Goal: Task Accomplishment & Management: Use online tool/utility

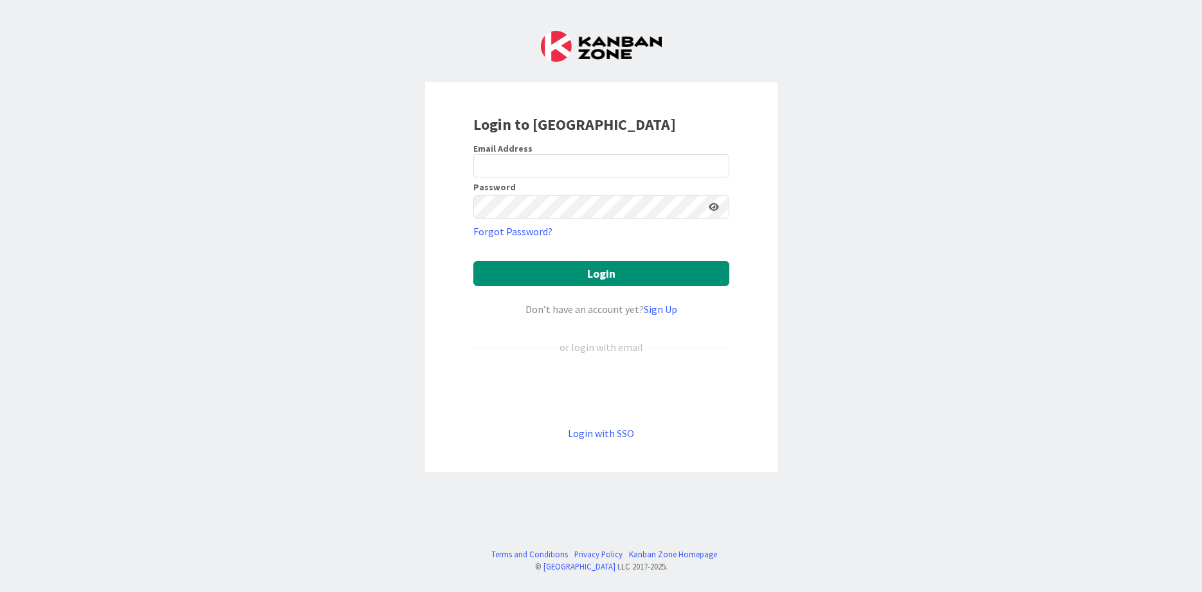
type input "[EMAIL_ADDRESS][DOMAIN_NAME]"
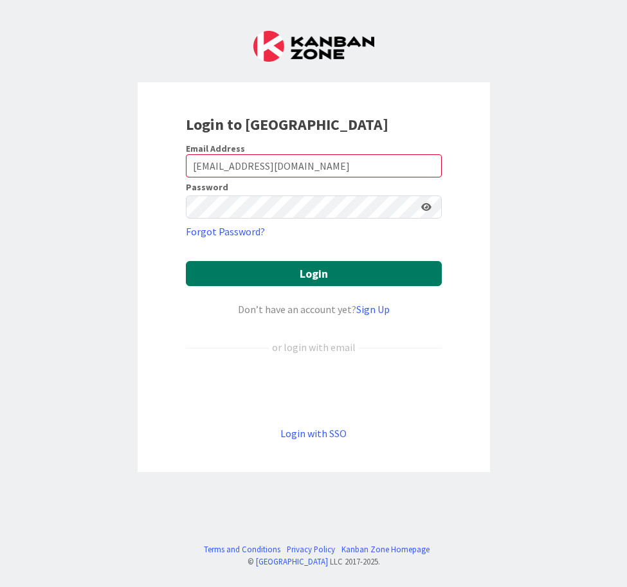
click at [250, 267] on button "Login" at bounding box center [314, 273] width 256 height 25
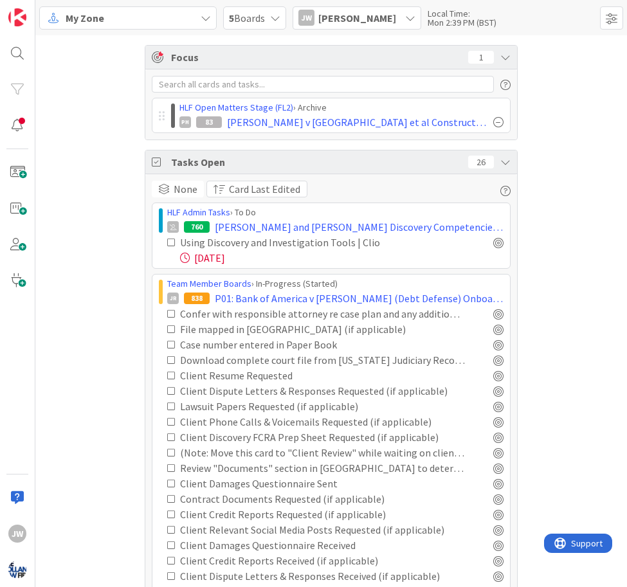
click at [190, 10] on div "My Zone" at bounding box center [127, 17] width 177 height 23
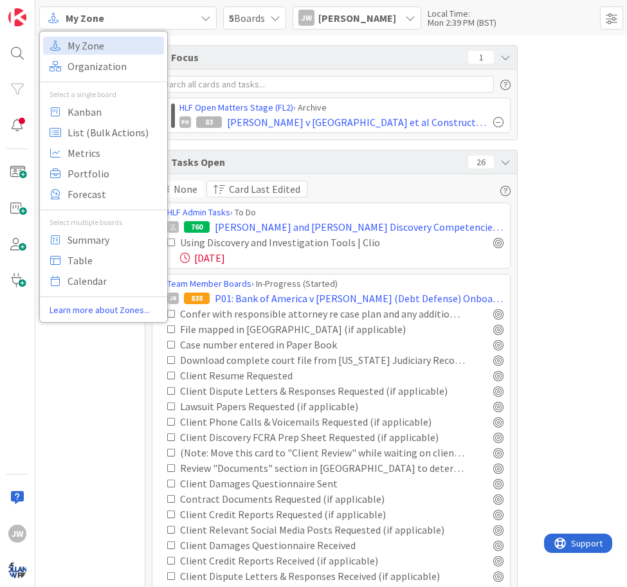
click at [246, 14] on span "5 Boards" at bounding box center [247, 17] width 36 height 15
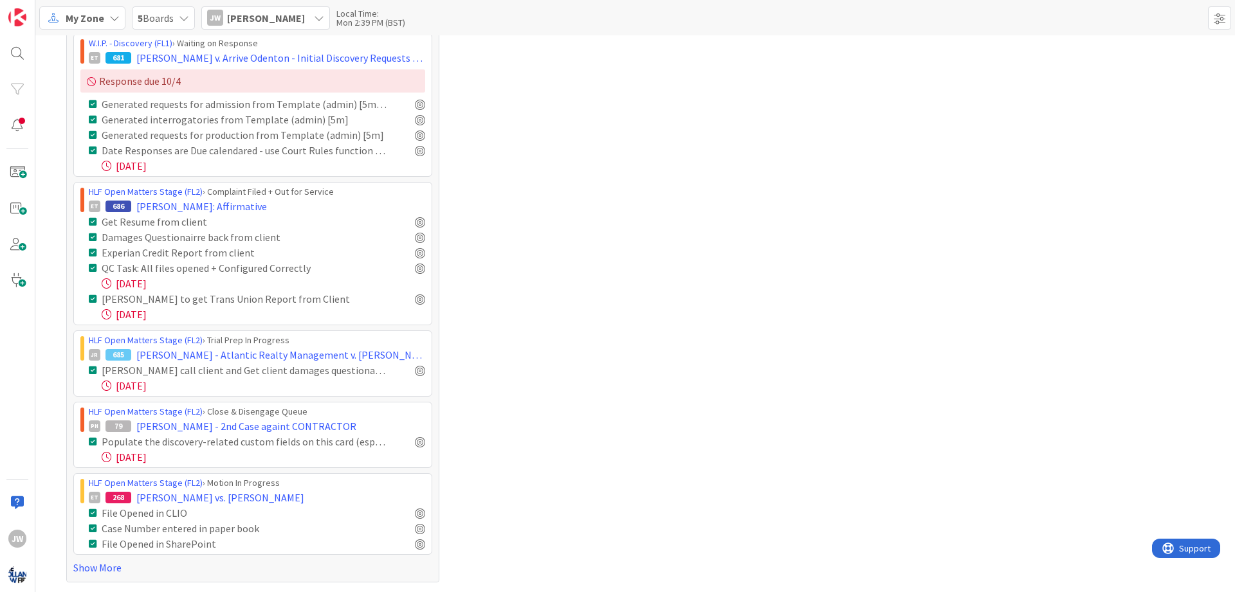
scroll to position [757, 0]
click at [96, 23] on span "My Zone" at bounding box center [85, 17] width 39 height 15
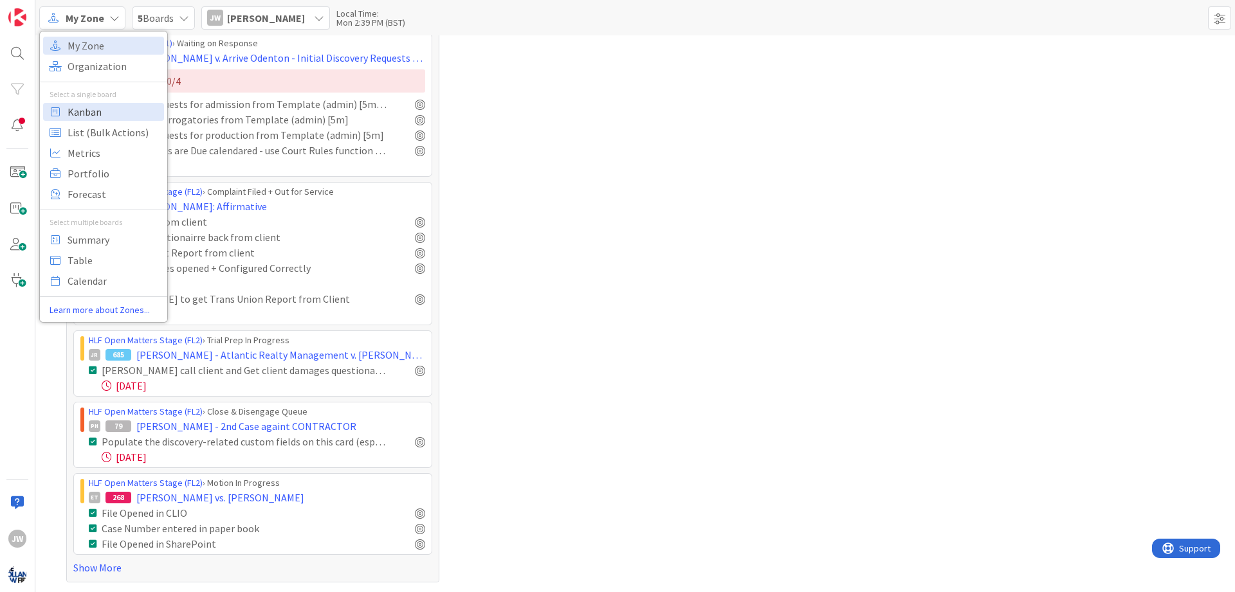
click at [108, 107] on span "Kanban" at bounding box center [114, 111] width 93 height 19
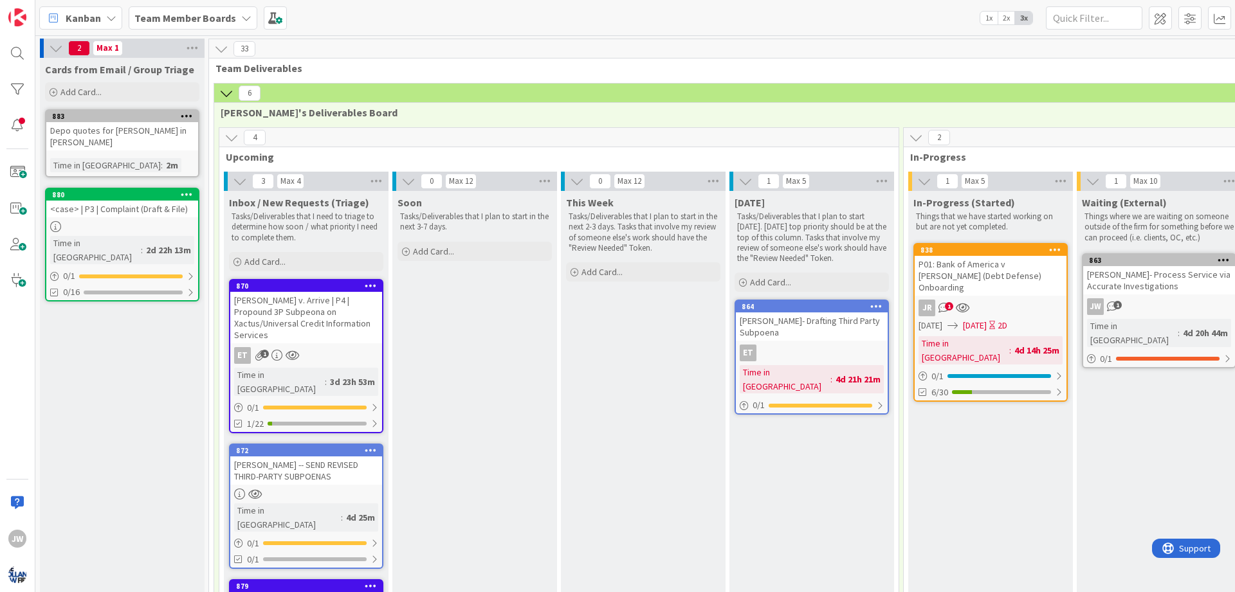
scroll to position [77, 0]
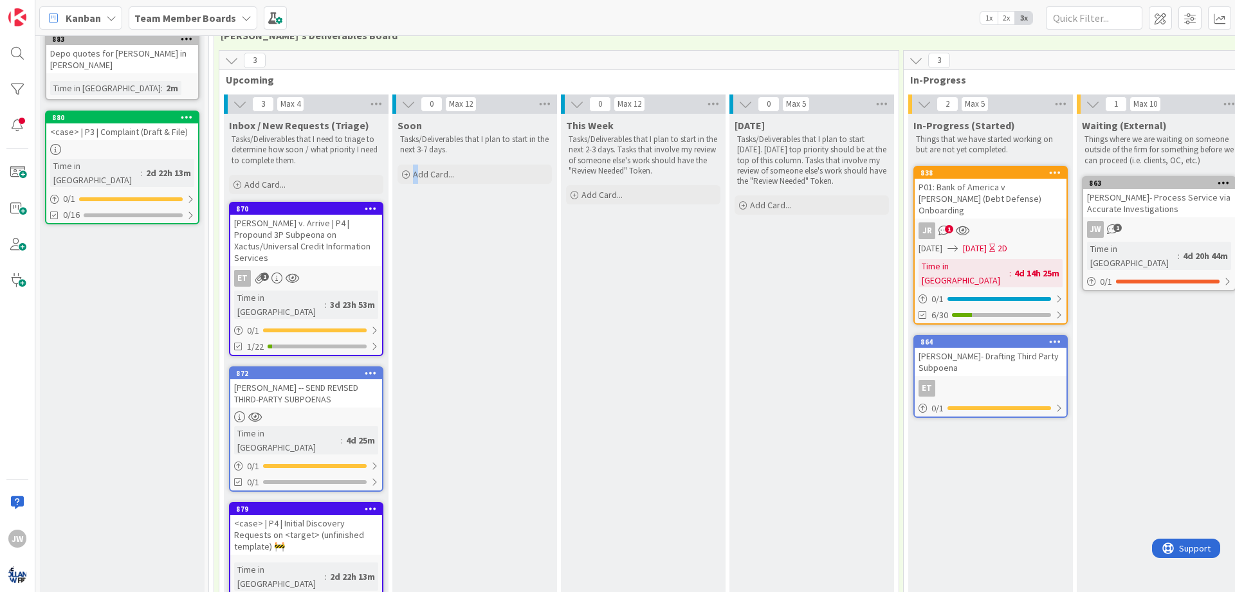
drag, startPoint x: 413, startPoint y: 580, endPoint x: 420, endPoint y: 583, distance: 6.9
click at [420, 583] on div "3 Upcoming 3 Max 4 Inbox / New Requests (Triage) Tasks/Deliverables that I need…" at bounding box center [559, 351] width 684 height 602
click at [511, 390] on div "Soon Tasks/Deliverables that I plan to start in the next 3-7 days. Add Card..." at bounding box center [474, 376] width 165 height 525
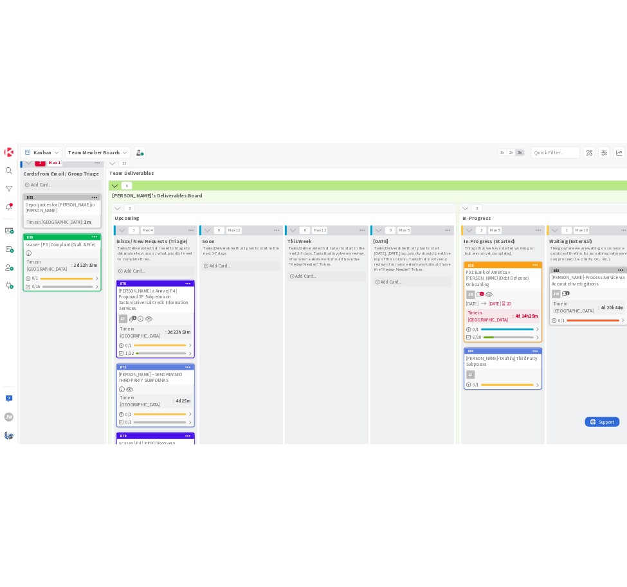
scroll to position [0, 0]
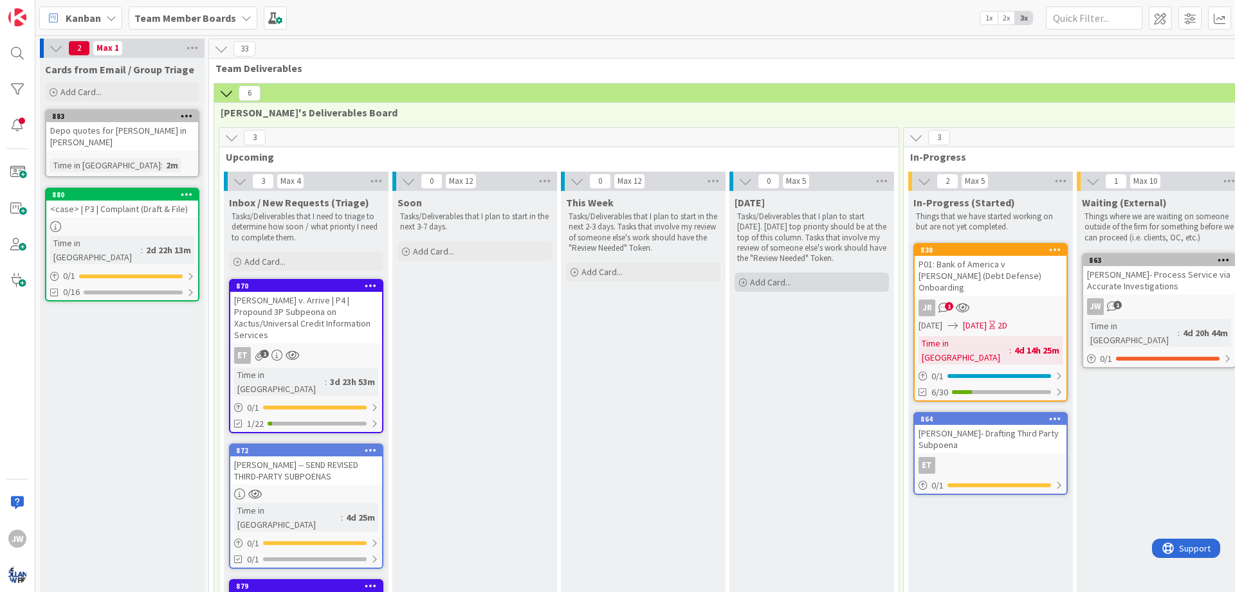
click at [626, 278] on div "Add Card..." at bounding box center [811, 282] width 154 height 19
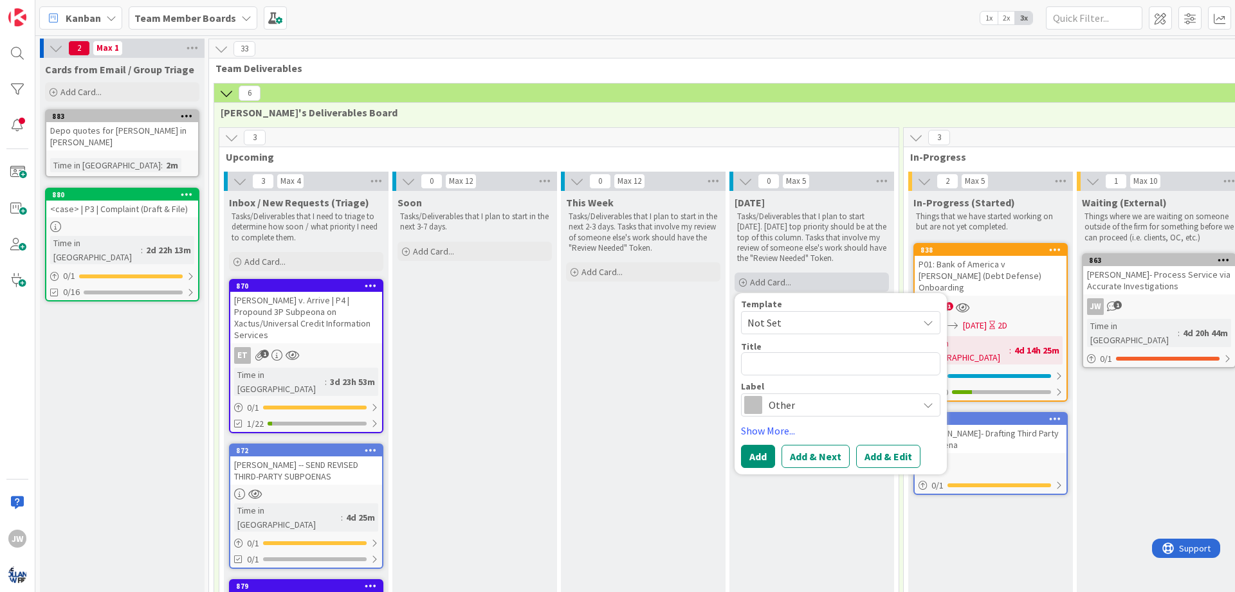
click at [626, 278] on div "Add Card..." at bounding box center [811, 282] width 154 height 19
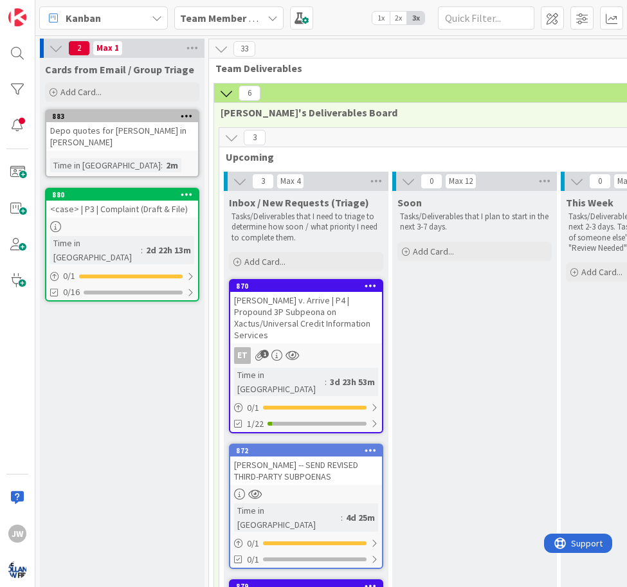
click at [6, 363] on div "JW" at bounding box center [17, 293] width 35 height 587
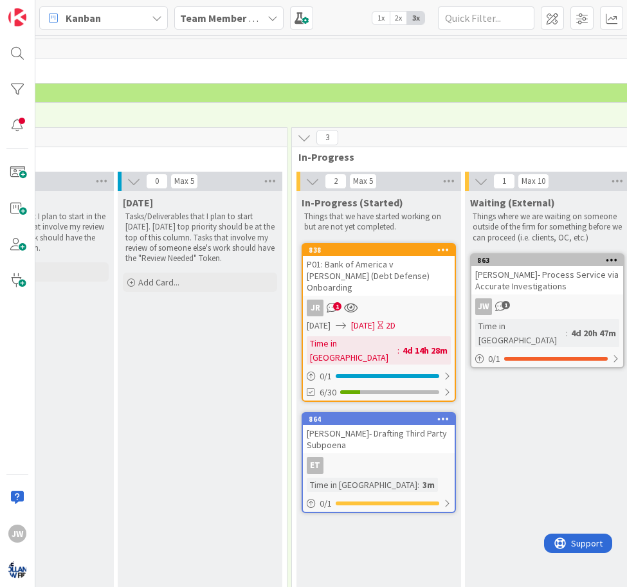
scroll to position [0, 608]
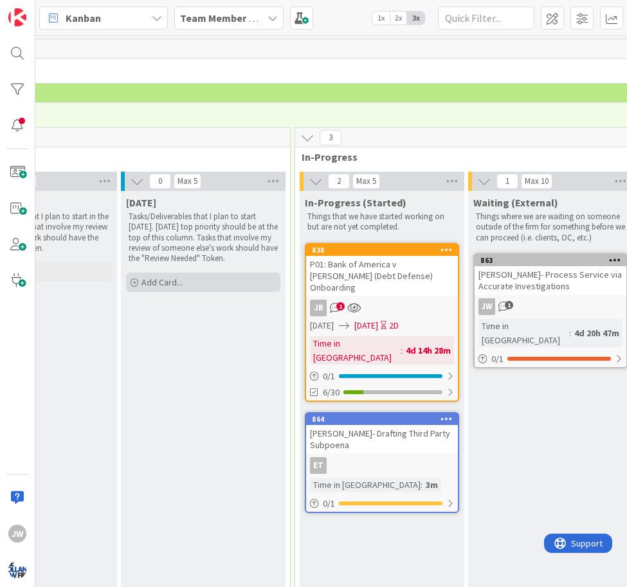
click at [255, 286] on div "Add Card..." at bounding box center [203, 282] width 154 height 19
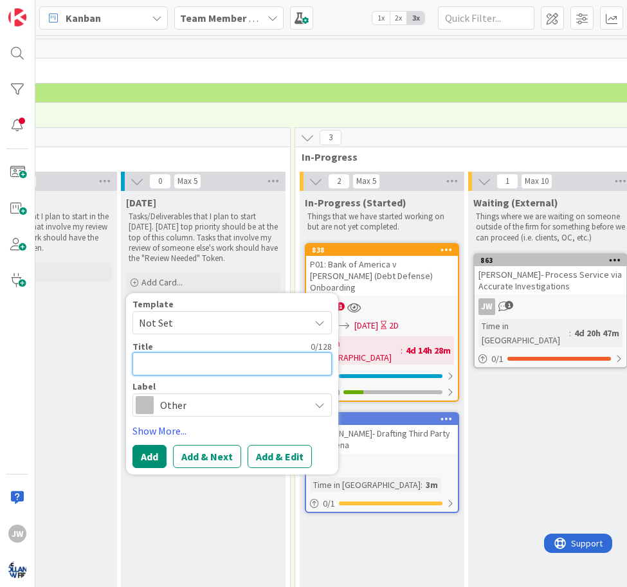
type textarea "x"
type textarea "J"
type textarea "x"
type textarea "Je"
type textarea "x"
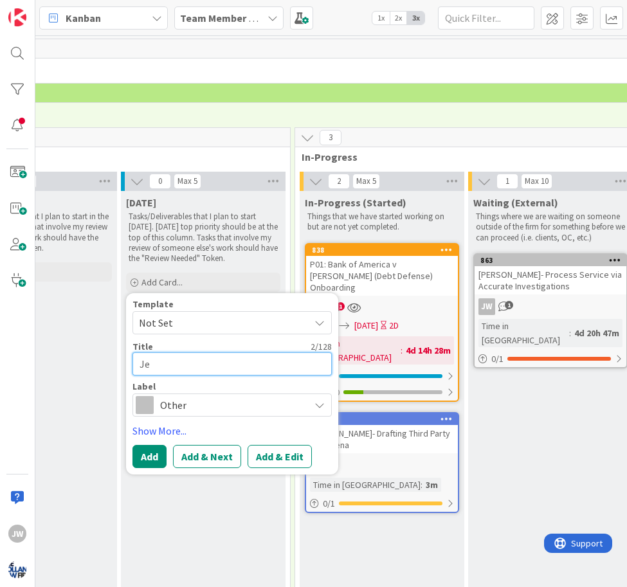
type textarea "Jes"
type textarea "x"
type textarea "Jess"
type textarea "x"
type textarea "Jessi"
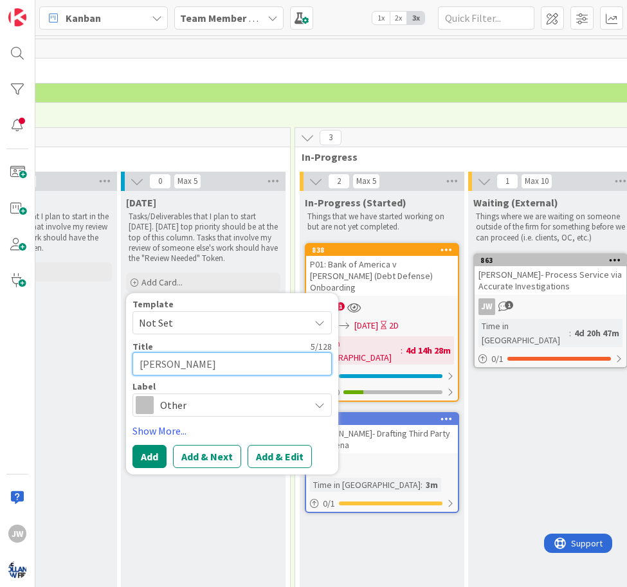
type textarea "x"
type textarea "Jessic"
type textarea "x"
type textarea "Jessica"
type textarea "x"
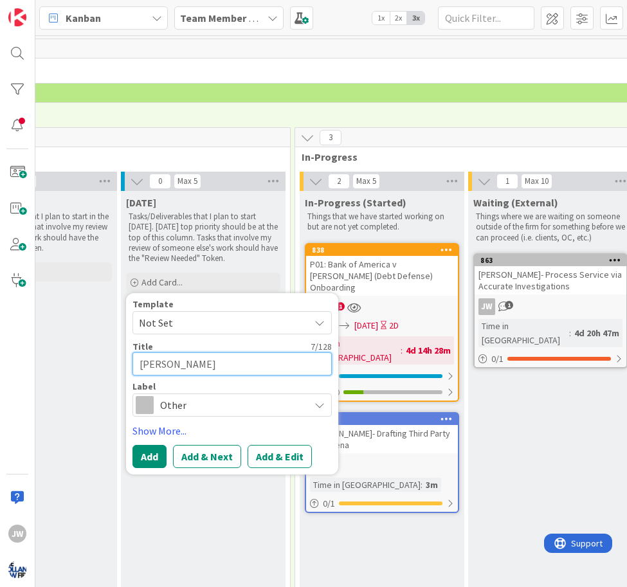
type textarea "Jessica"
type textarea "x"
type textarea "Jessica S"
type textarea "x"
type textarea "Jessica Sm"
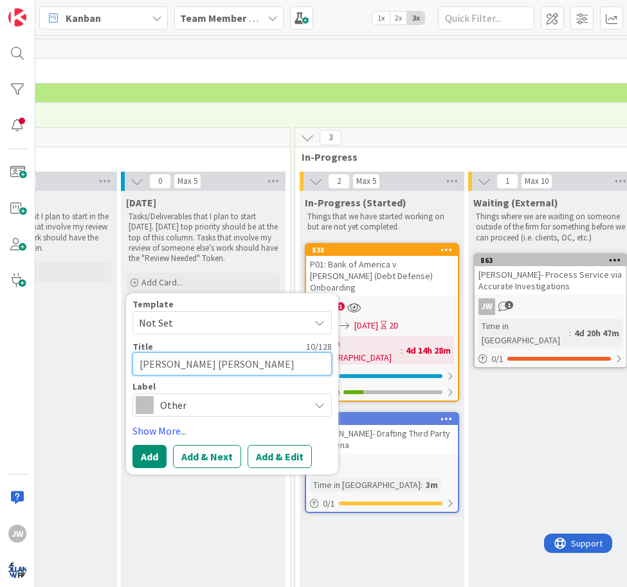
type textarea "x"
type textarea "Jessica Smi"
type textarea "x"
type textarea "Jessica Smit"
type textarea "x"
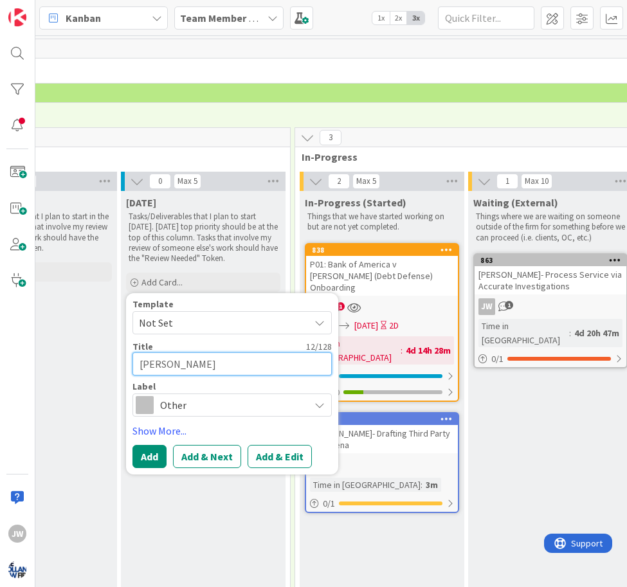
type textarea "Jessica Smith"
type textarea "x"
type textarea "Jessica Smith-"
type textarea "x"
type textarea "Jessica Smith-"
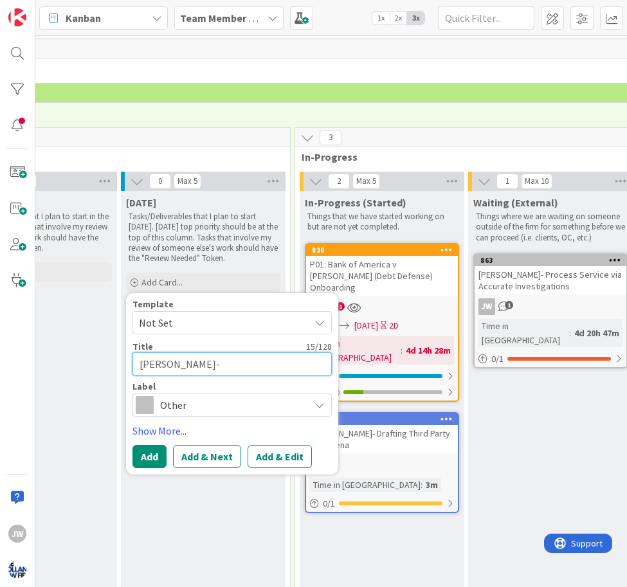
type textarea "x"
type textarea "Jessica Smith- N"
type textarea "x"
type textarea "Jessica Smith- No"
type textarea "x"
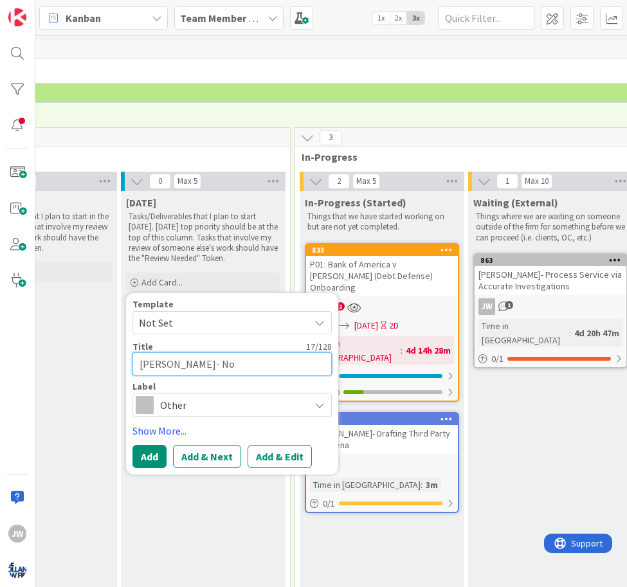
type textarea "Jessica Smith- Not"
type textarea "x"
type textarea "Jessica Smith- Note"
type textarea "x"
type textarea "Jessica Smith- Noteb"
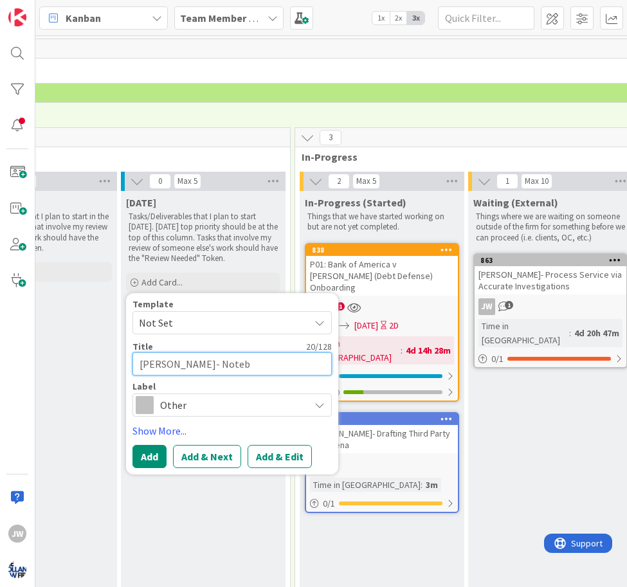
type textarea "x"
type textarea "Jessica Smith- Notebo"
type textarea "x"
type textarea "Jessica Smith- Noteboo"
type textarea "x"
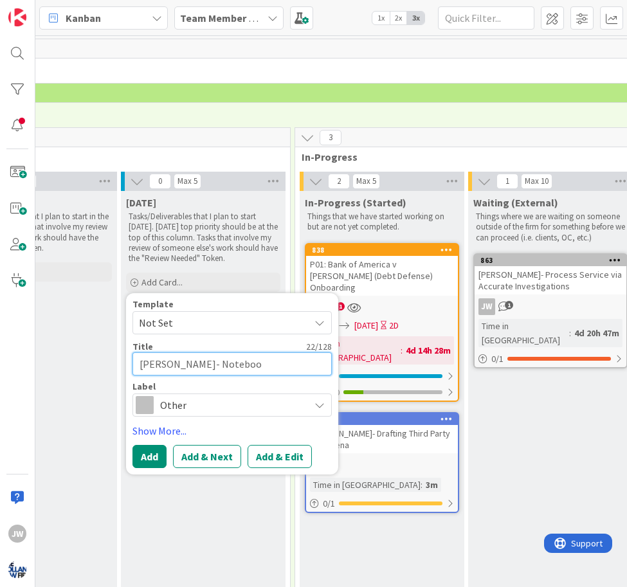
type textarea "Jessica Smith- Notebook"
type textarea "x"
type textarea "Jessica Smith- Notebook"
type textarea "x"
type textarea "Jessica Smith- Notebook t"
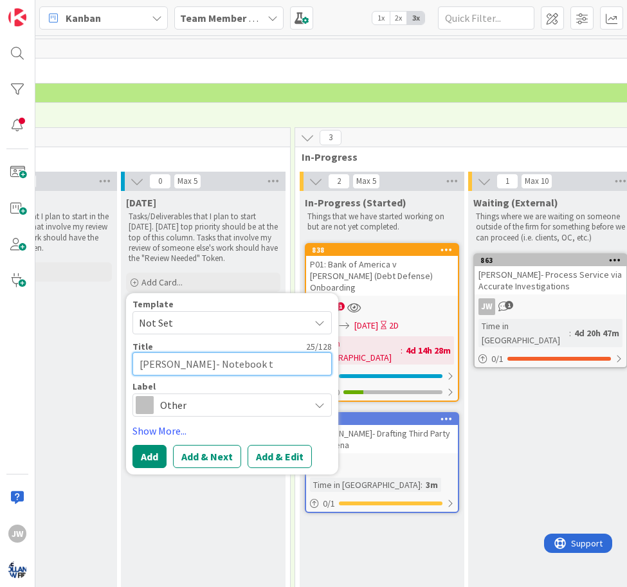
type textarea "x"
type textarea "Jessica Smith- Notebook to"
type textarea "x"
type textarea "Jessica Smith- Notebook to"
type textarea "x"
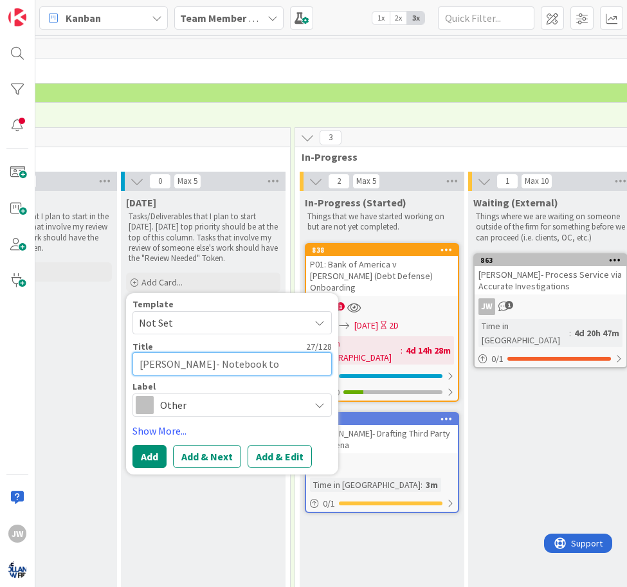
type textarea "Jessica Smith- Notebook to B"
type textarea "x"
type textarea "Jessica Smith- Notebook to Ba"
type textarea "x"
type textarea "Jessica Smith- Notebook to Bal"
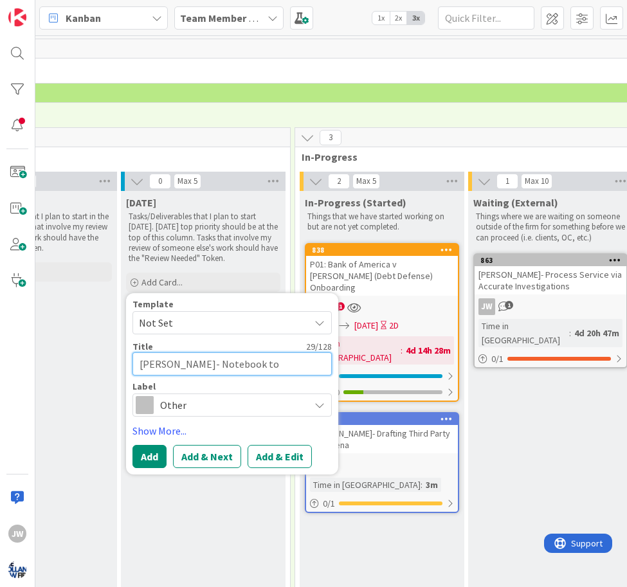
type textarea "x"
type textarea "Jessica Smith- Notebook to Balt"
type textarea "x"
type textarea "Jessica Smith- Notebook to Balti"
type textarea "x"
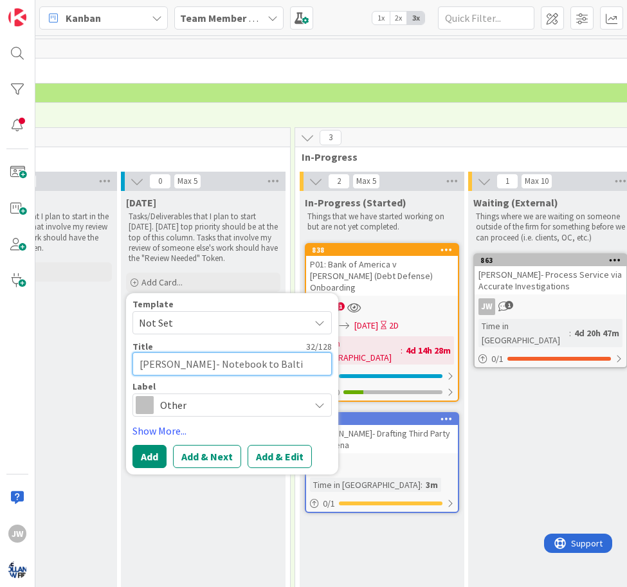
type textarea "Jessica Smith- Notebook to Baltim"
type textarea "x"
type textarea "Jessica Smith- Notebook to Baltimr"
type textarea "x"
type textarea "Jessica Smith- Notebook to Baltim"
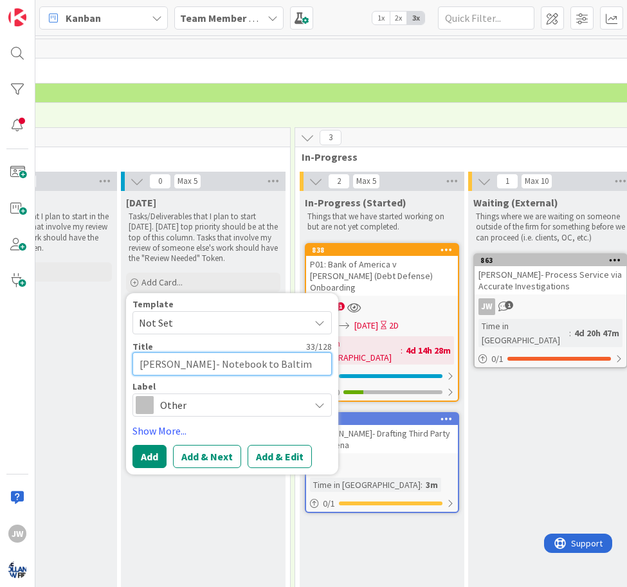
type textarea "x"
type textarea "Jessica Smith- Notebook to Baltimo"
type textarea "x"
type textarea "Jessica Smith- Notebook to Baltimor"
type textarea "x"
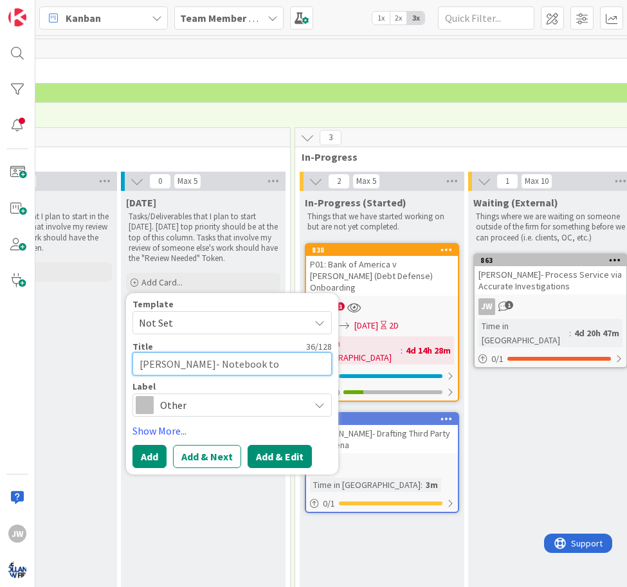
type textarea "Jessica Smith- Notebook to Baltimore"
click at [269, 464] on button "Add & Edit" at bounding box center [280, 456] width 64 height 23
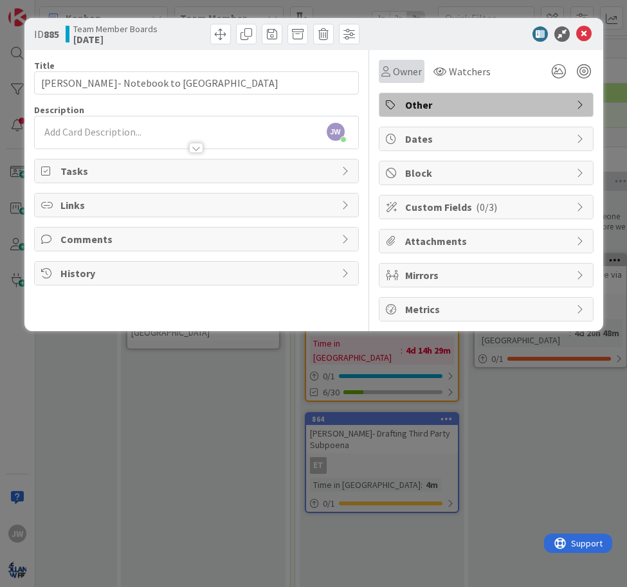
click at [405, 78] on span "Owner" at bounding box center [407, 71] width 29 height 15
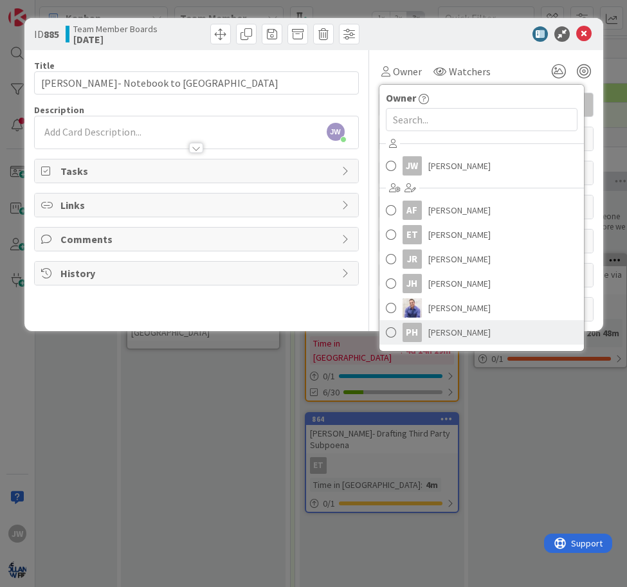
click at [467, 323] on span "Peter Holland" at bounding box center [459, 332] width 62 height 19
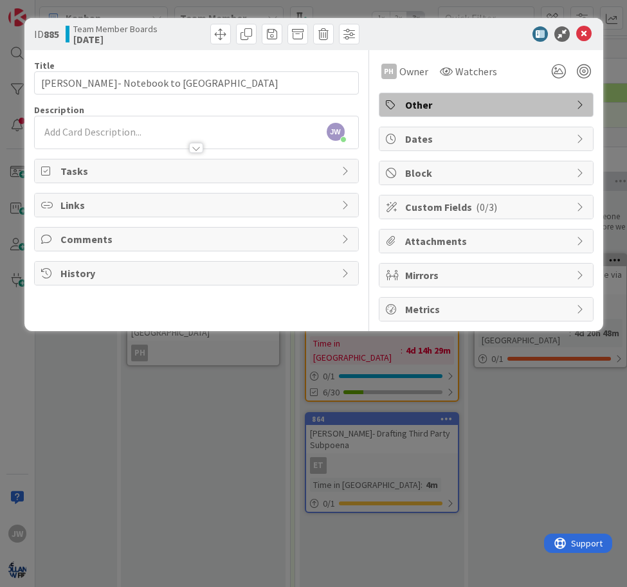
click at [347, 174] on icon at bounding box center [346, 171] width 10 height 10
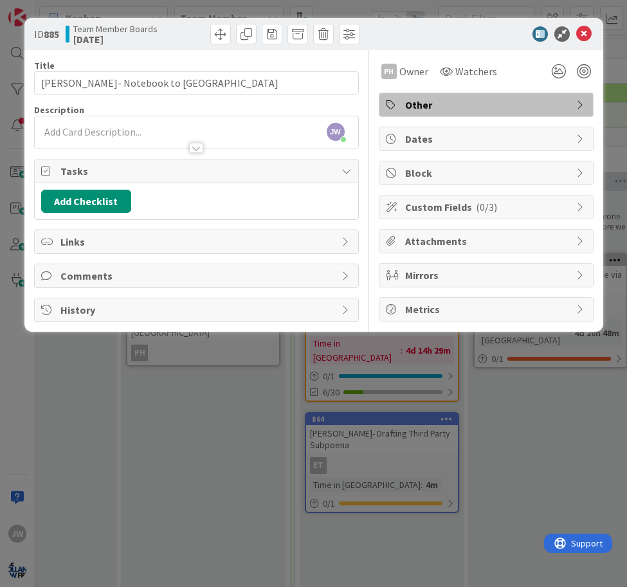
click at [347, 174] on icon at bounding box center [346, 171] width 10 height 10
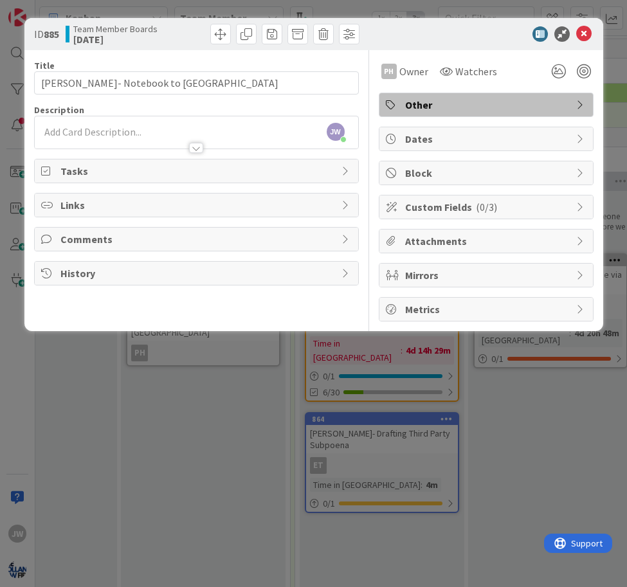
click at [470, 135] on span "Dates" at bounding box center [487, 138] width 165 height 15
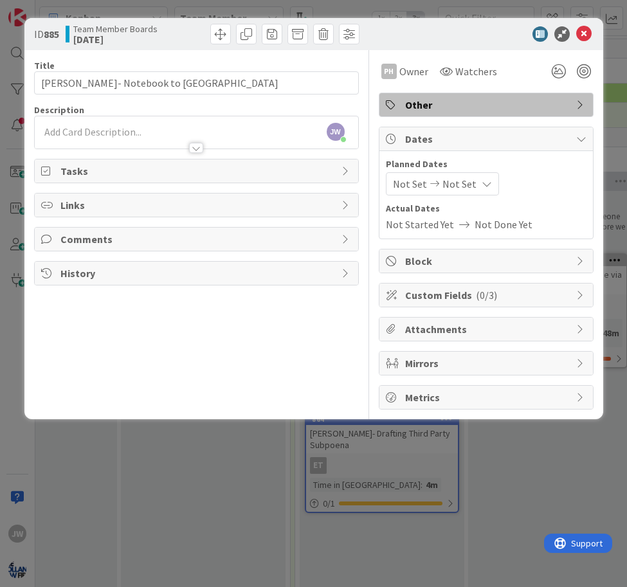
click at [470, 135] on span "Dates" at bounding box center [487, 138] width 165 height 15
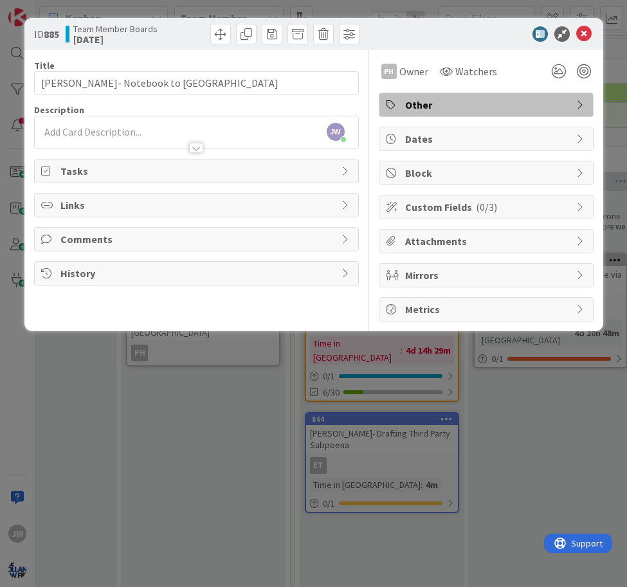
click at [170, 205] on span "Links" at bounding box center [197, 204] width 275 height 15
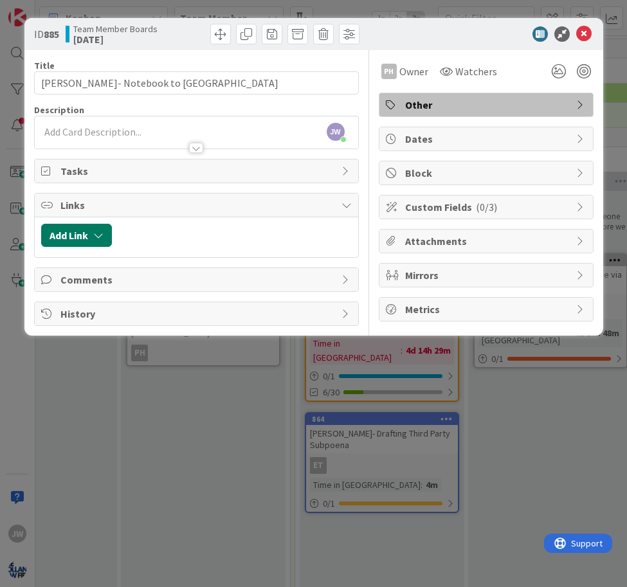
click at [73, 239] on button "Add Link" at bounding box center [76, 235] width 71 height 23
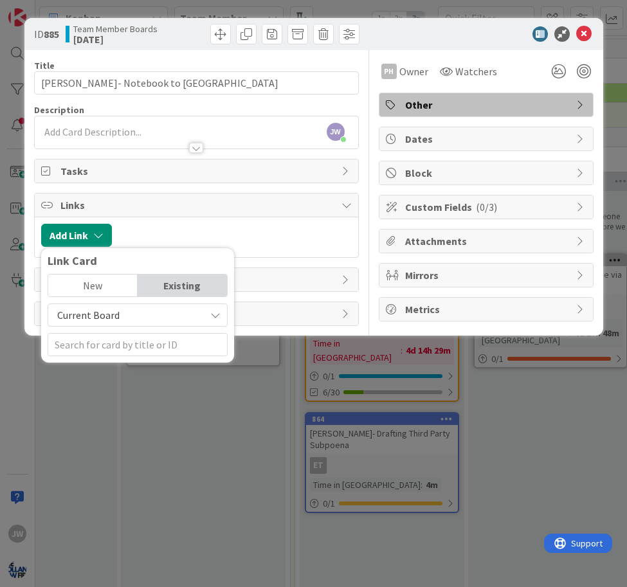
click at [133, 319] on span "Current Board" at bounding box center [127, 315] width 144 height 18
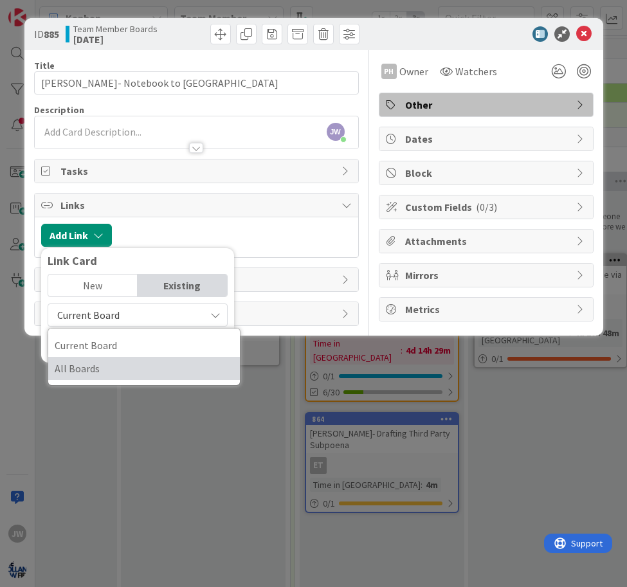
click at [115, 363] on span "All Boards" at bounding box center [144, 368] width 179 height 19
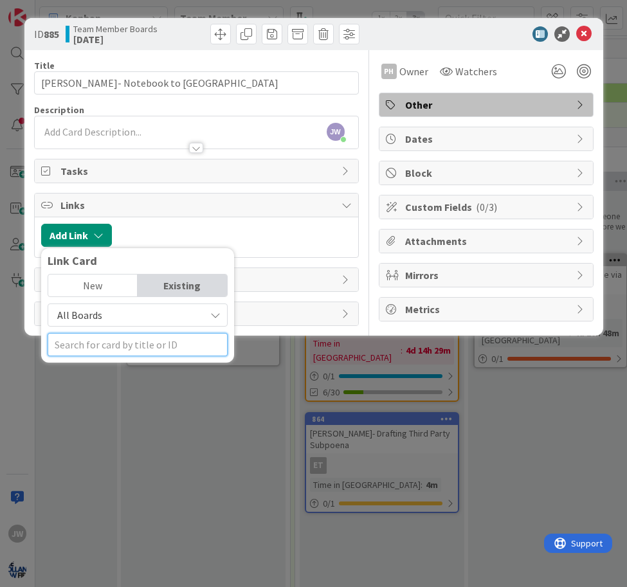
click at [114, 336] on input "text" at bounding box center [138, 344] width 180 height 23
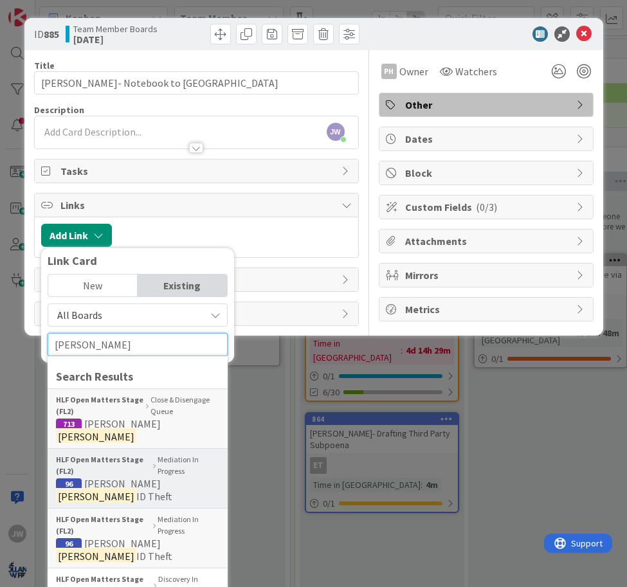
type input "smith"
click at [108, 477] on span "Jessica" at bounding box center [122, 483] width 77 height 13
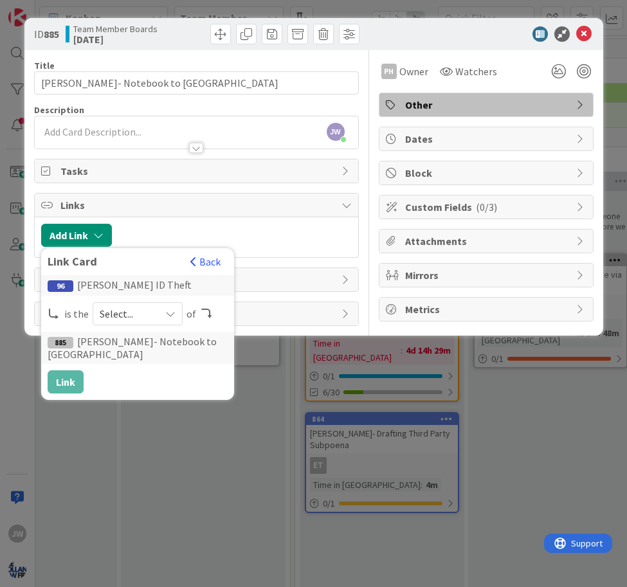
click at [108, 321] on span "Select..." at bounding box center [127, 314] width 54 height 18
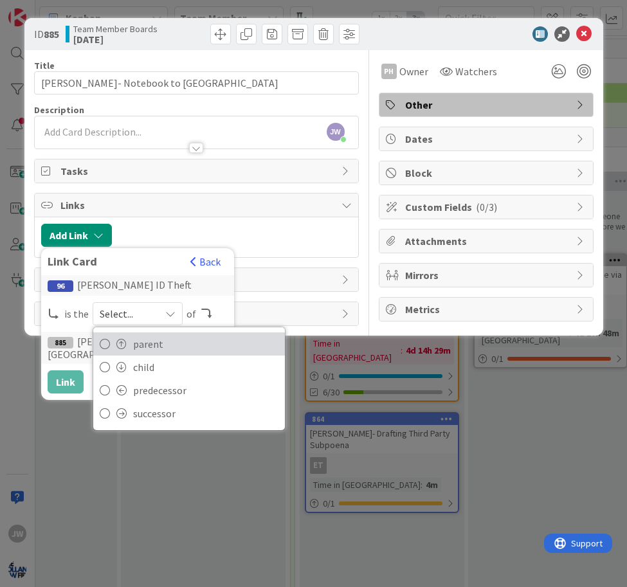
click at [124, 349] on link "parent" at bounding box center [189, 343] width 192 height 23
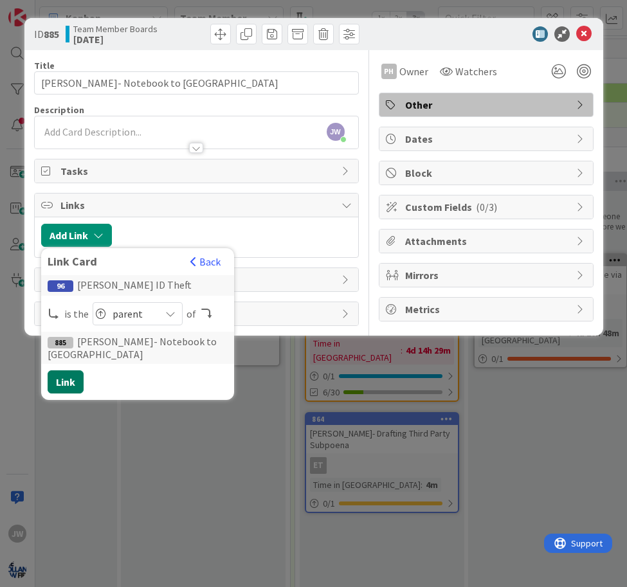
click at [57, 377] on button "Link" at bounding box center [66, 381] width 36 height 23
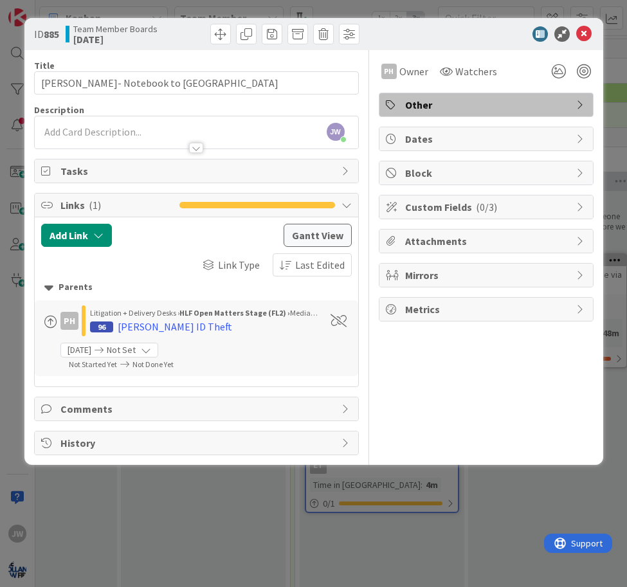
click at [474, 95] on div "Other" at bounding box center [485, 104] width 213 height 23
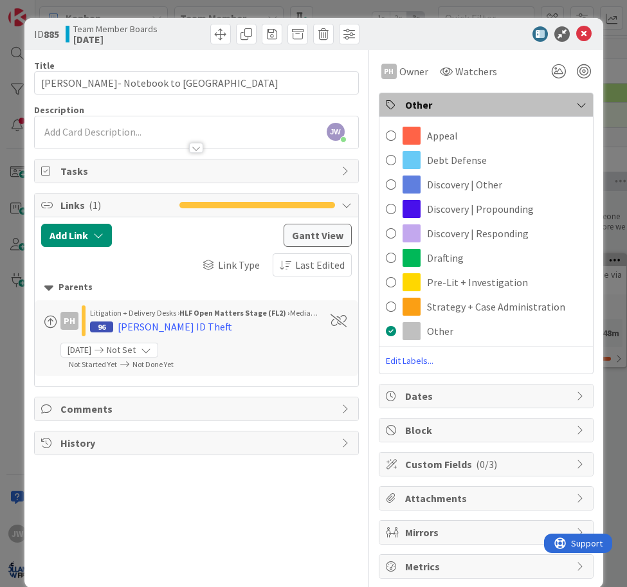
click at [503, 96] on div "Other" at bounding box center [485, 105] width 213 height 24
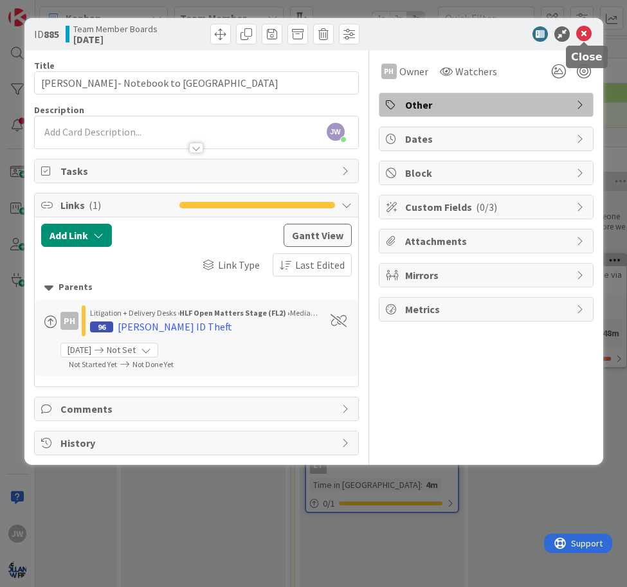
click at [587, 27] on icon at bounding box center [583, 33] width 15 height 15
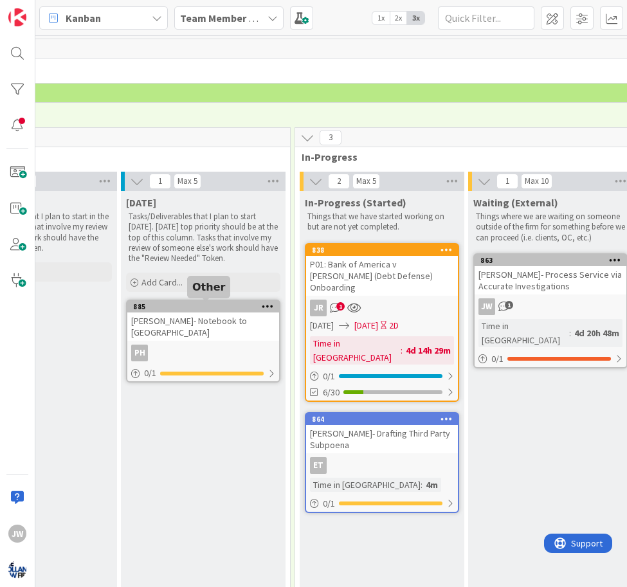
click at [195, 308] on div "885" at bounding box center [206, 306] width 146 height 9
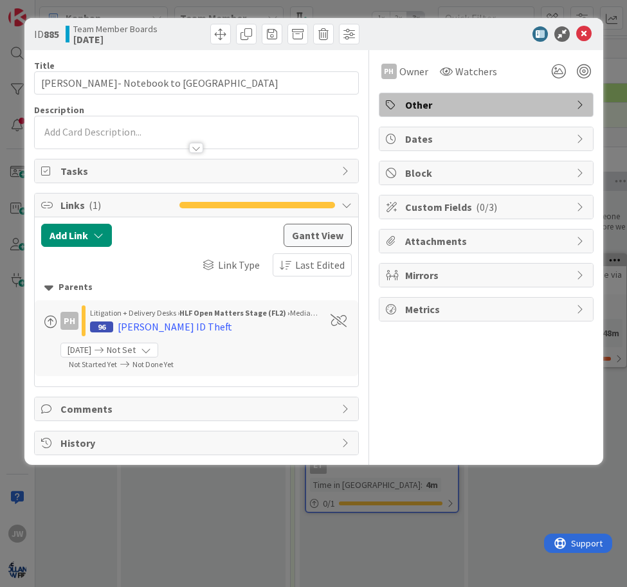
click at [152, 176] on span "Tasks" at bounding box center [197, 170] width 275 height 15
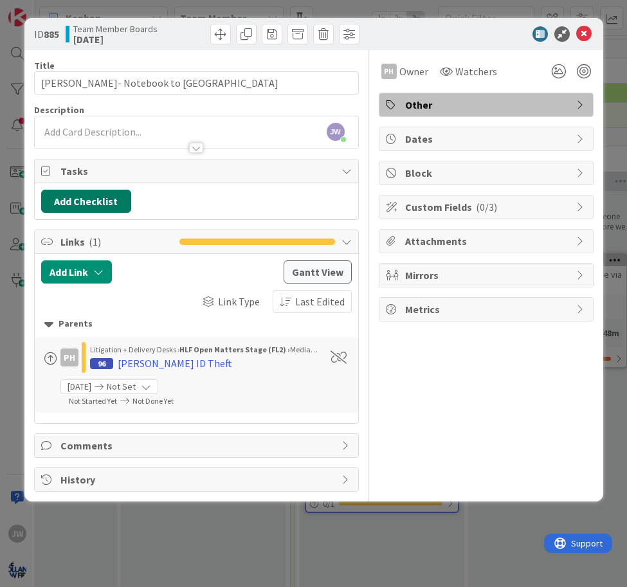
click at [90, 203] on button "Add Checklist" at bounding box center [86, 201] width 90 height 23
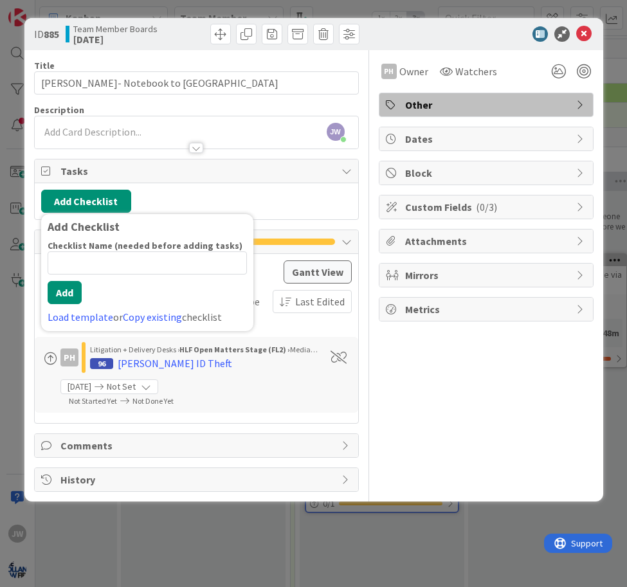
click at [146, 195] on div "Add Checklist Add Checklist Checklist Name (needed before adding tasks) 0 / 64 …" at bounding box center [196, 201] width 311 height 23
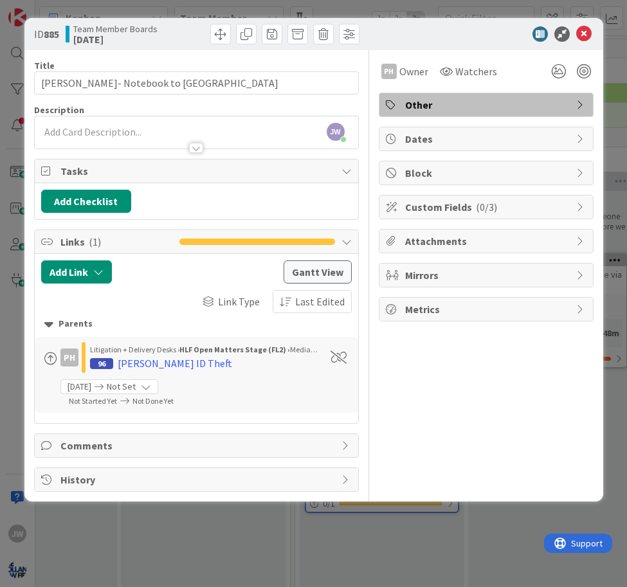
click at [369, 165] on div "Title 36 / 128 Jessica Smith- Notebook to Baltimore Description JW Jamie White …" at bounding box center [313, 271] width 559 height 442
click at [372, 141] on div "Title 36 / 128 Jessica Smith- Notebook to Baltimore Description JW Jamie White …" at bounding box center [313, 271] width 559 height 442
click at [371, 138] on div "Title 36 / 128 Jessica Smith- Notebook to Baltimore Description JW Jamie White …" at bounding box center [313, 271] width 559 height 442
click at [373, 134] on div "Title 36 / 128 Jessica Smith- Notebook to Baltimore Description JW Jamie White …" at bounding box center [313, 271] width 559 height 442
click at [373, 103] on div "Title 36 / 128 Jessica Smith- Notebook to Baltimore Description JW Jamie White …" at bounding box center [313, 271] width 559 height 442
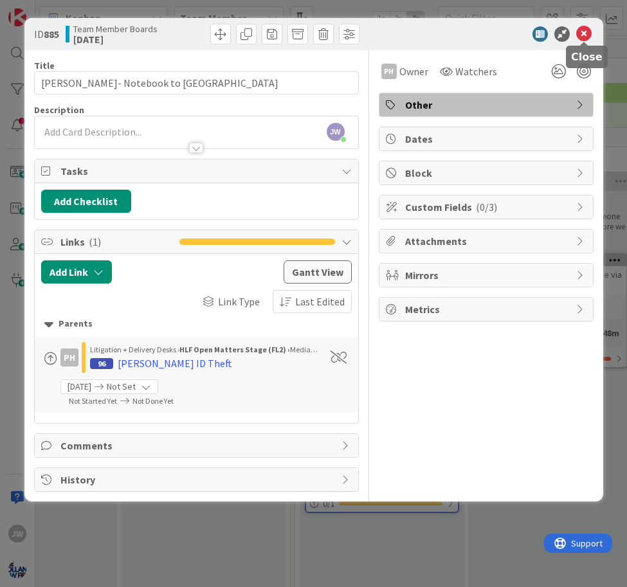
click at [583, 28] on icon at bounding box center [583, 33] width 15 height 15
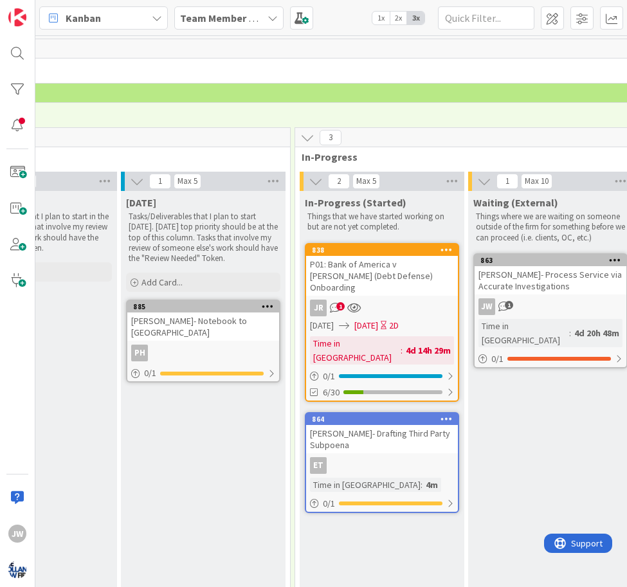
click at [342, 26] on div "Kanban Team Member Boards 1x 2x 3x" at bounding box center [331, 17] width 592 height 35
